Goal: Understand process/instructions

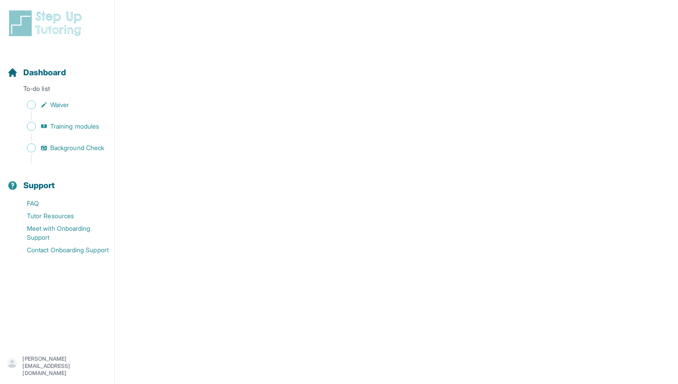
scroll to position [1527, 0]
click at [43, 100] on link "Waiver" at bounding box center [60, 105] width 107 height 13
click at [32, 104] on span "Sidebar" at bounding box center [31, 104] width 9 height 9
click at [64, 124] on span "Training modules" at bounding box center [74, 126] width 49 height 9
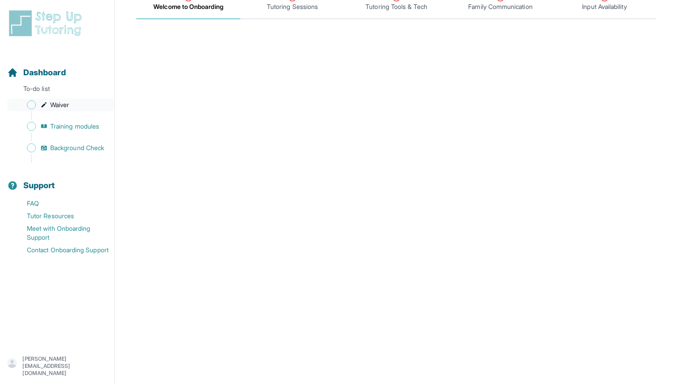
click at [74, 102] on link "Waiver" at bounding box center [60, 105] width 107 height 13
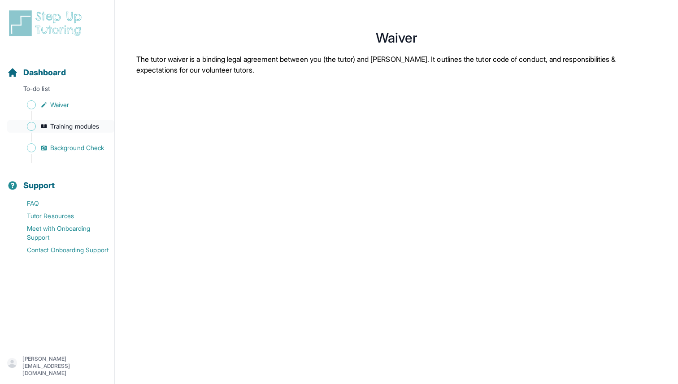
click at [99, 124] on span "Training modules" at bounding box center [74, 126] width 49 height 9
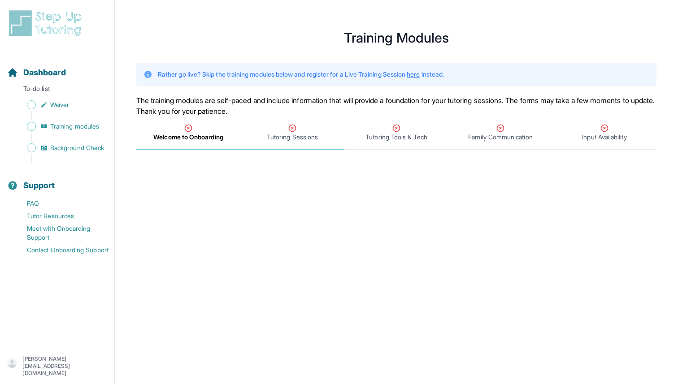
click at [285, 137] on span "Tutoring Sessions" at bounding box center [292, 137] width 51 height 9
click at [203, 138] on span "Welcome to Onboarding" at bounding box center [188, 137] width 69 height 9
click at [280, 135] on span "Tutoring Sessions" at bounding box center [292, 137] width 51 height 9
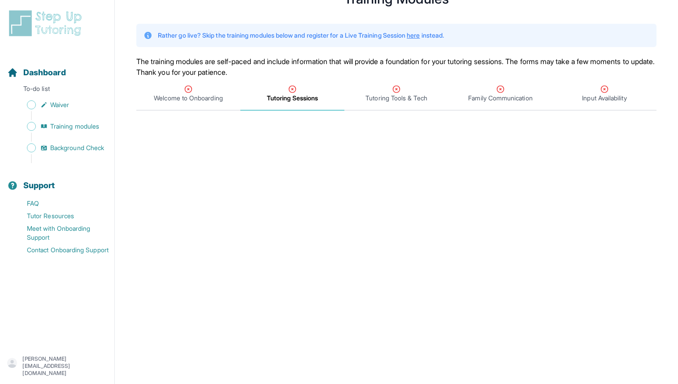
scroll to position [33, 0]
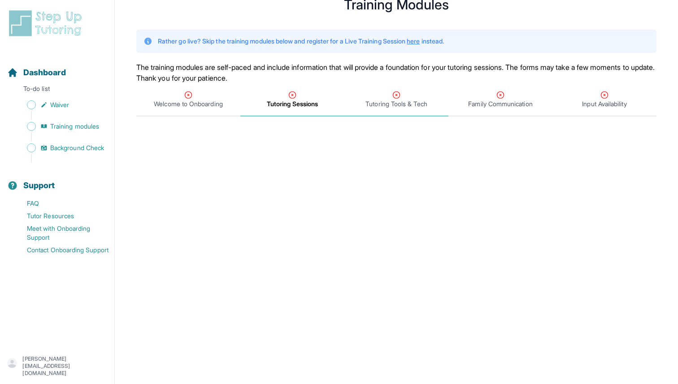
click at [389, 100] on span "Tutoring Tools & Tech" at bounding box center [395, 103] width 61 height 9
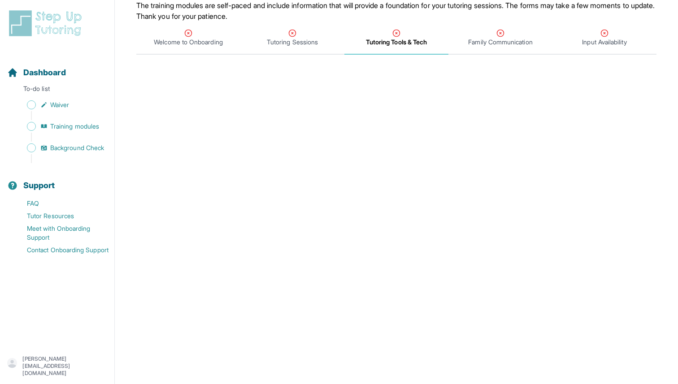
scroll to position [60, 0]
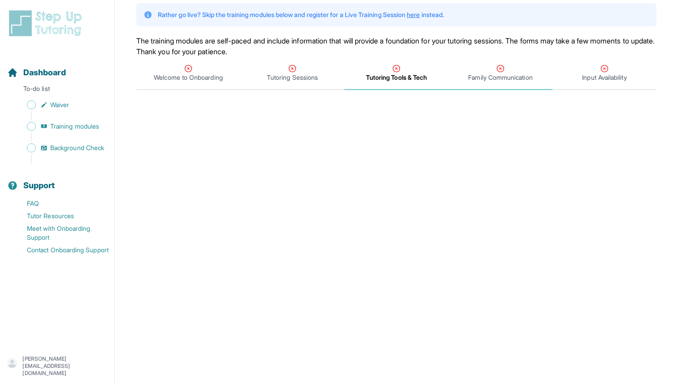
click at [494, 73] on span "Family Communication" at bounding box center [500, 77] width 64 height 9
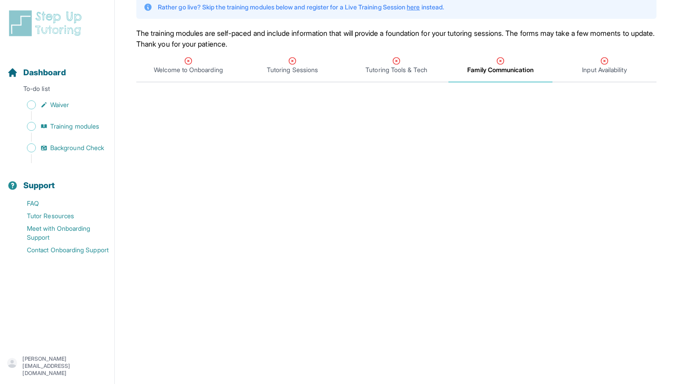
scroll to position [0, 0]
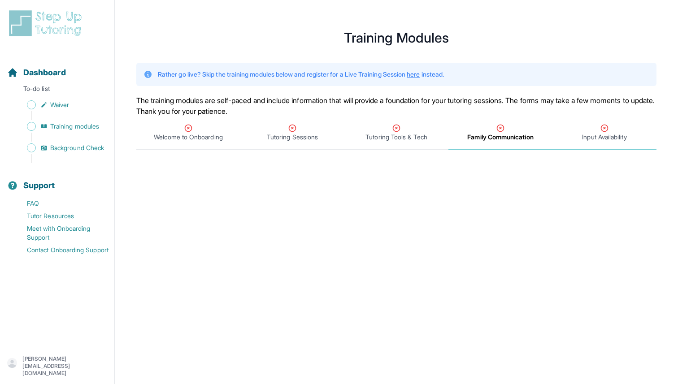
click at [610, 136] on span "Input Availability" at bounding box center [604, 137] width 44 height 9
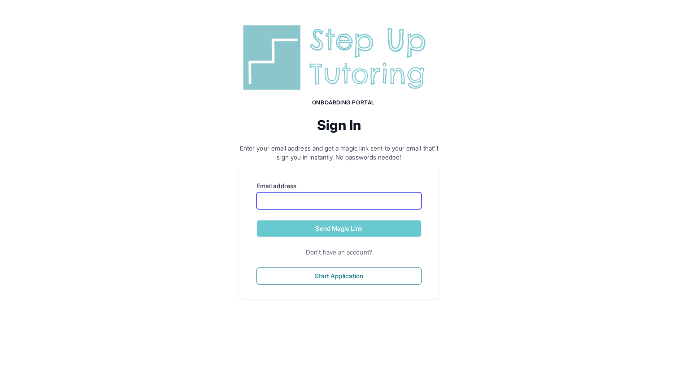
click at [326, 204] on input "Email address" at bounding box center [338, 200] width 165 height 17
